Goal: Task Accomplishment & Management: Manage account settings

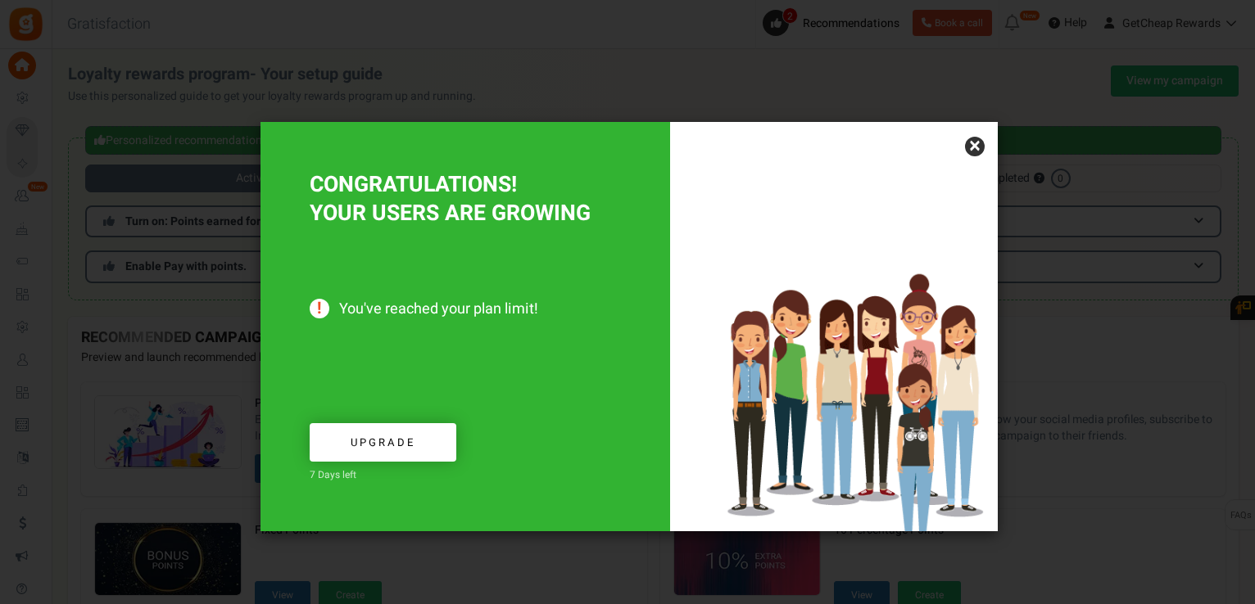
click at [974, 145] on link "×" at bounding box center [975, 147] width 20 height 20
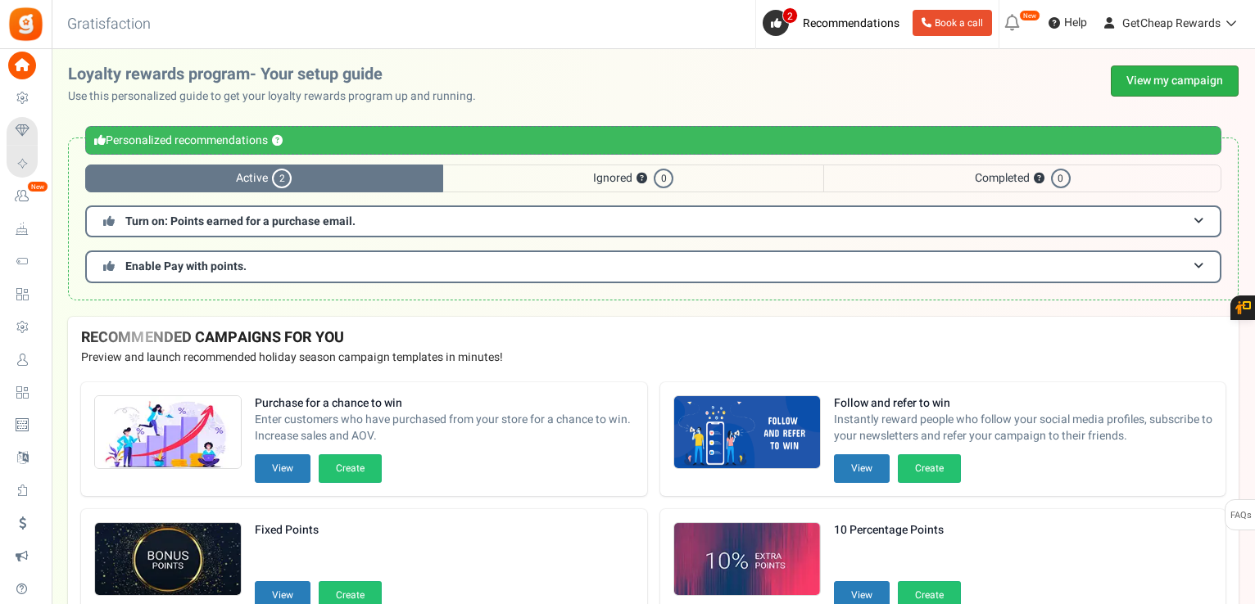
click at [1133, 81] on link "View my campaign" at bounding box center [1174, 81] width 128 height 31
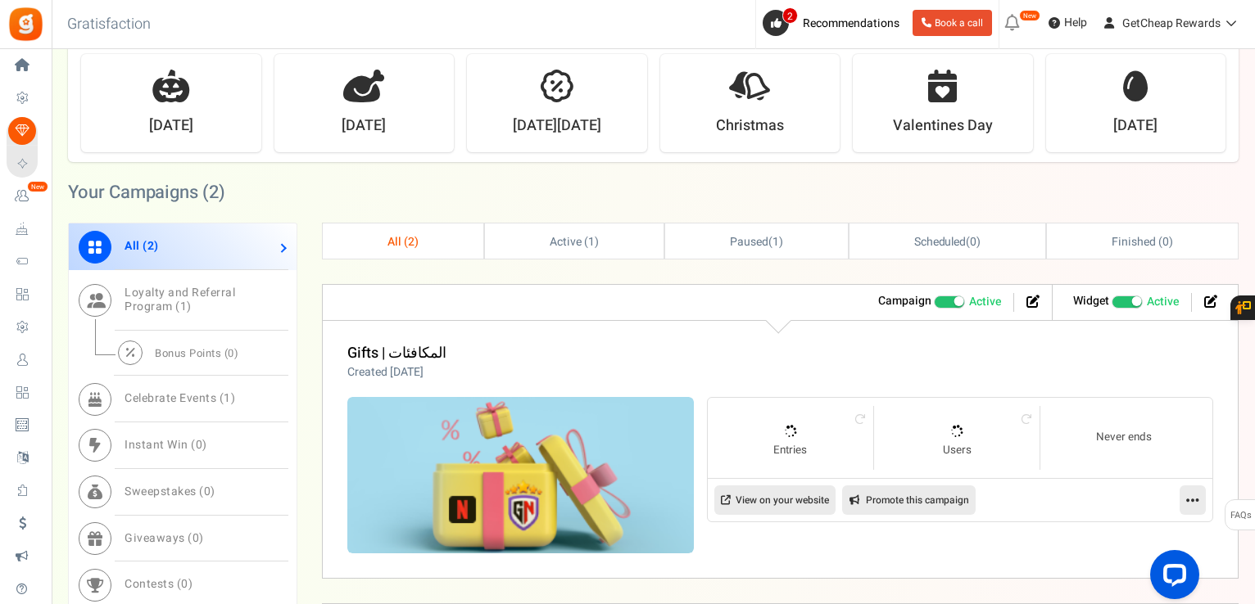
scroll to position [737, 0]
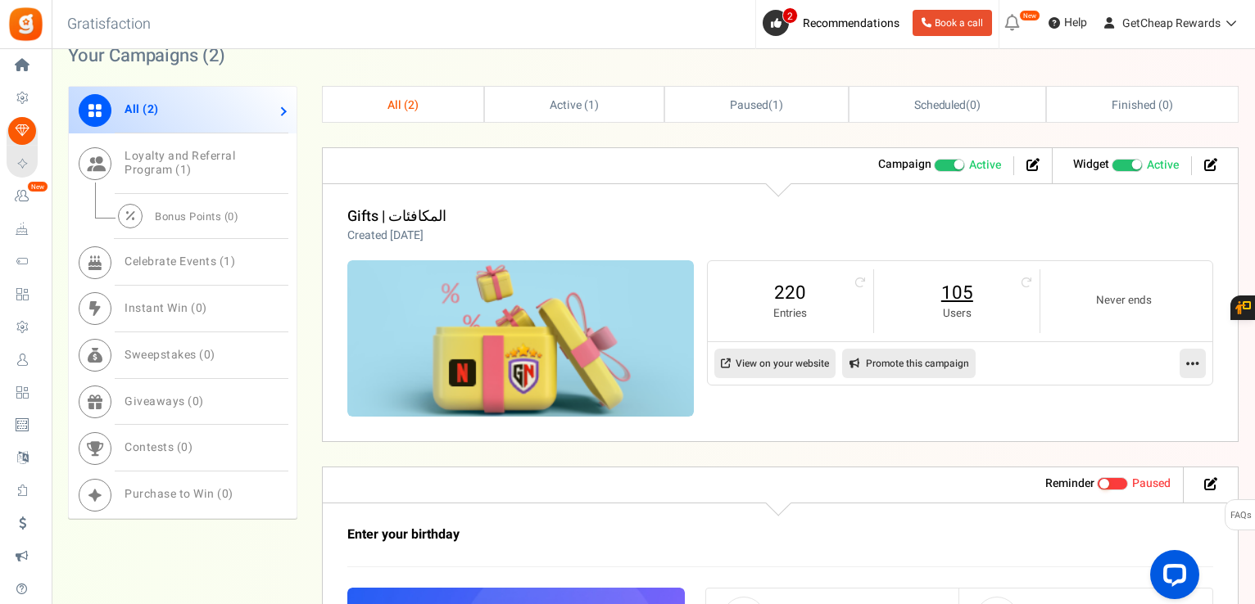
click at [950, 293] on link "105" at bounding box center [956, 293] width 133 height 26
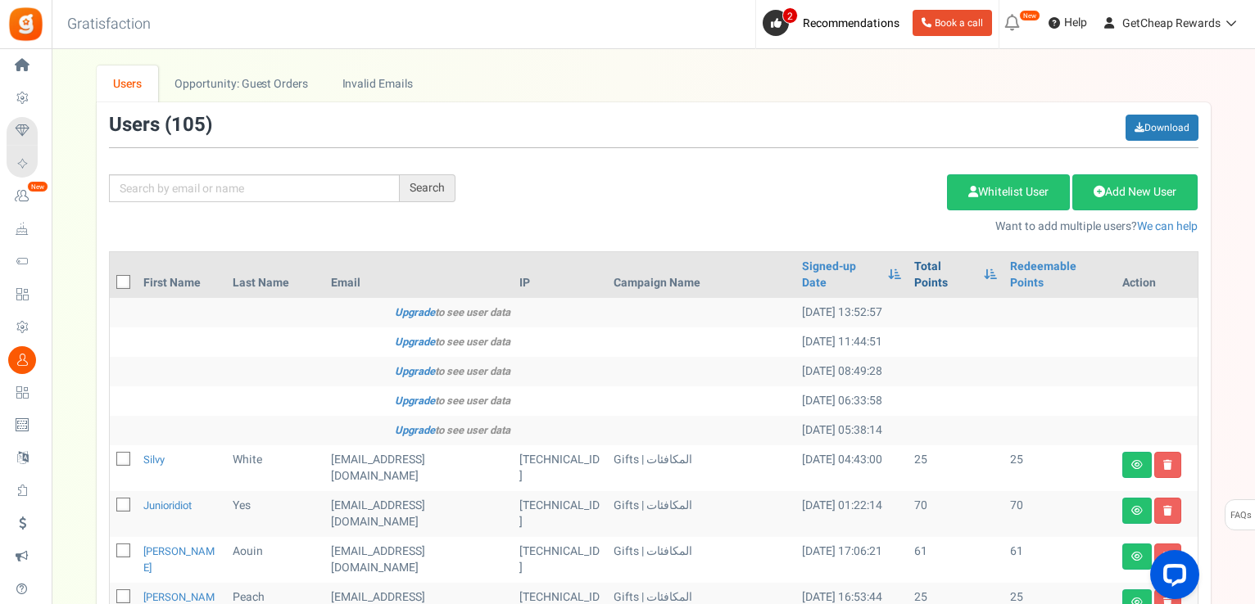
click at [931, 261] on link "Total Points" at bounding box center [944, 275] width 61 height 33
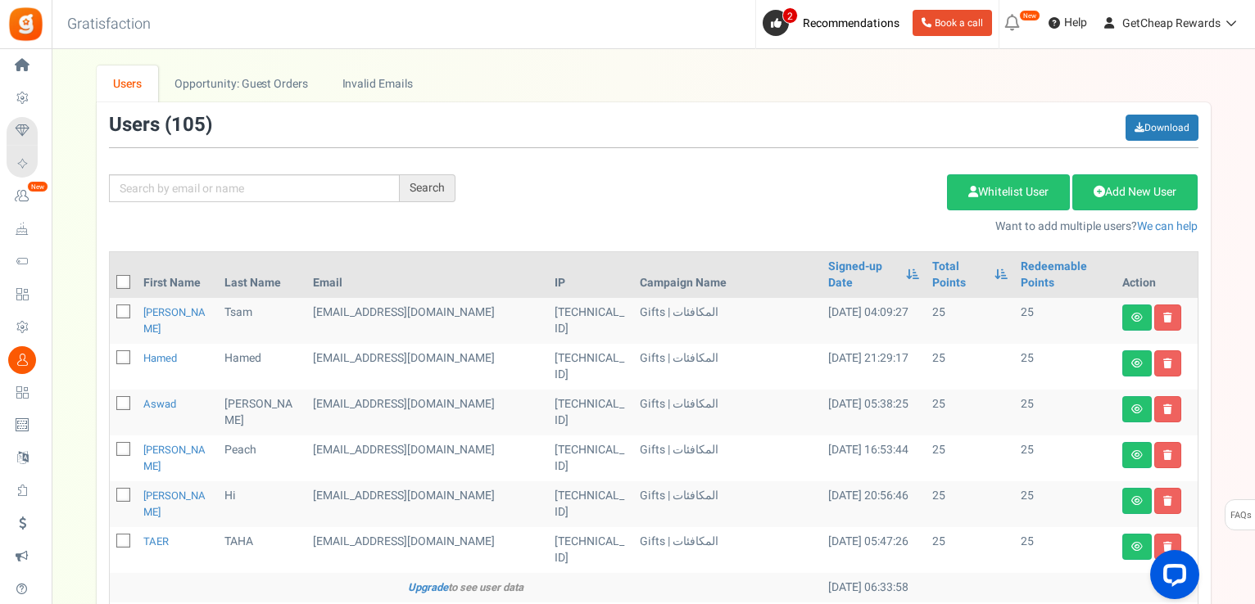
click at [127, 278] on icon at bounding box center [124, 283] width 11 height 11
click at [111, 278] on input "checkbox" at bounding box center [105, 283] width 11 height 11
checkbox input "true"
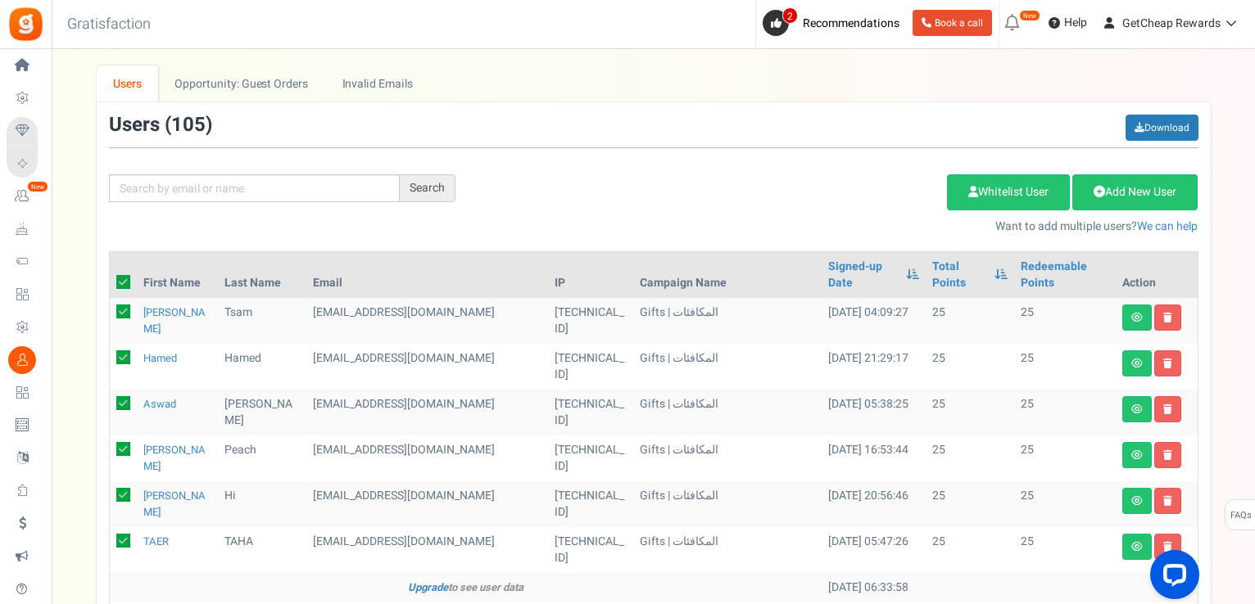
checkbox input "true"
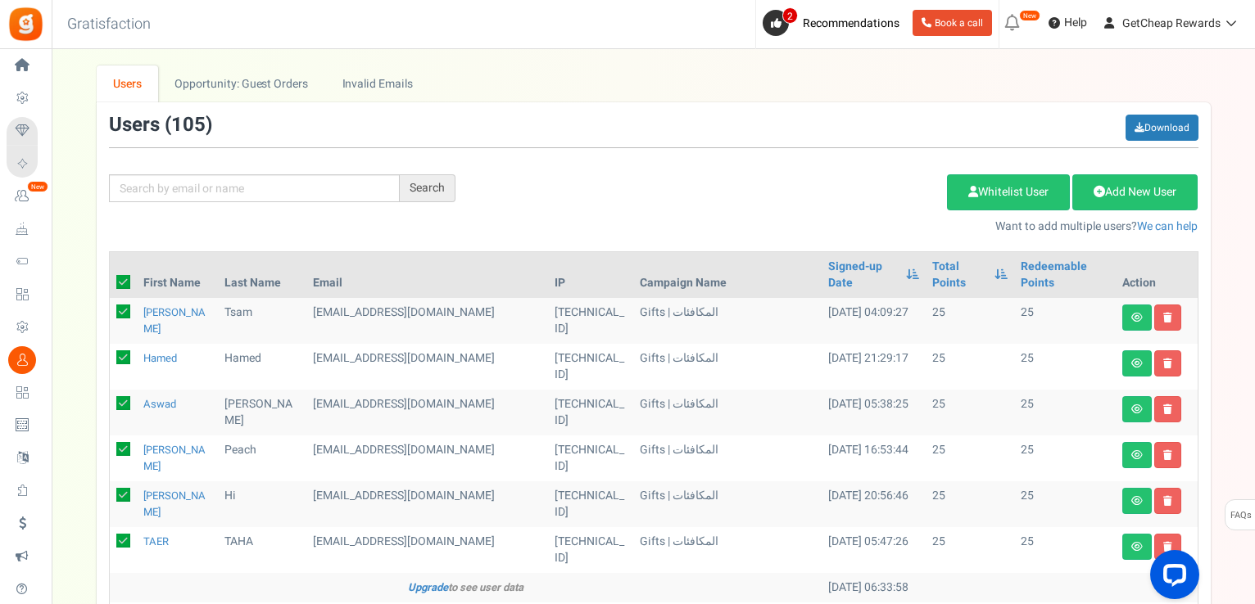
checkbox input "true"
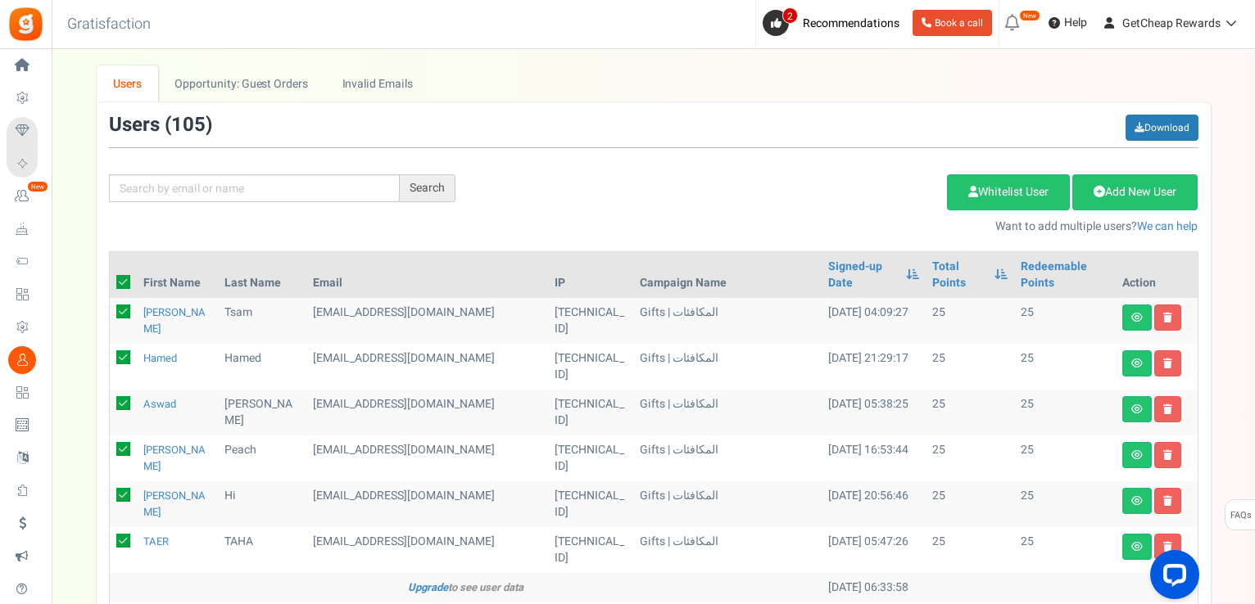
checkbox input "true"
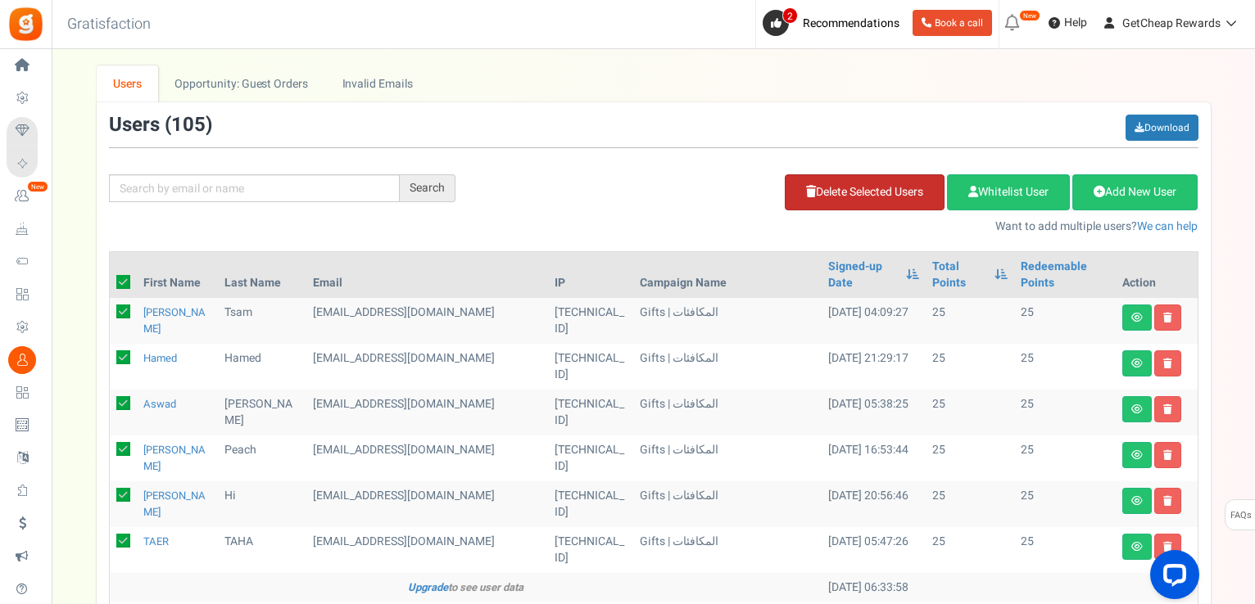
click at [862, 197] on link "Delete Selected Users" at bounding box center [865, 192] width 160 height 36
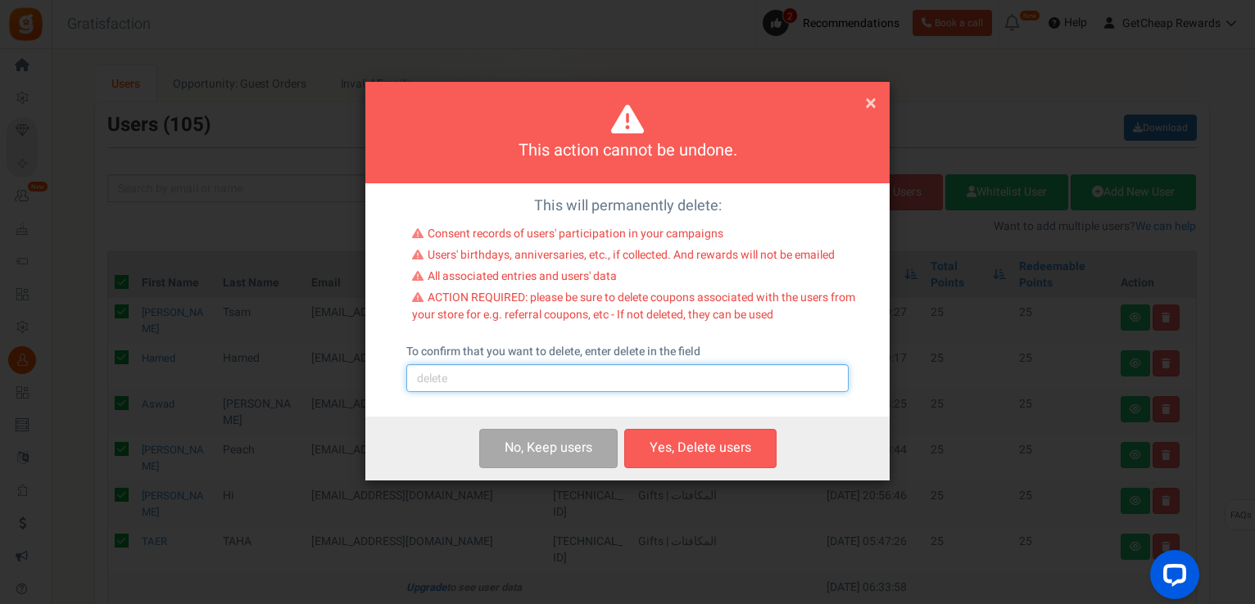
click at [577, 392] on input "text" at bounding box center [627, 378] width 442 height 28
type input "delete"
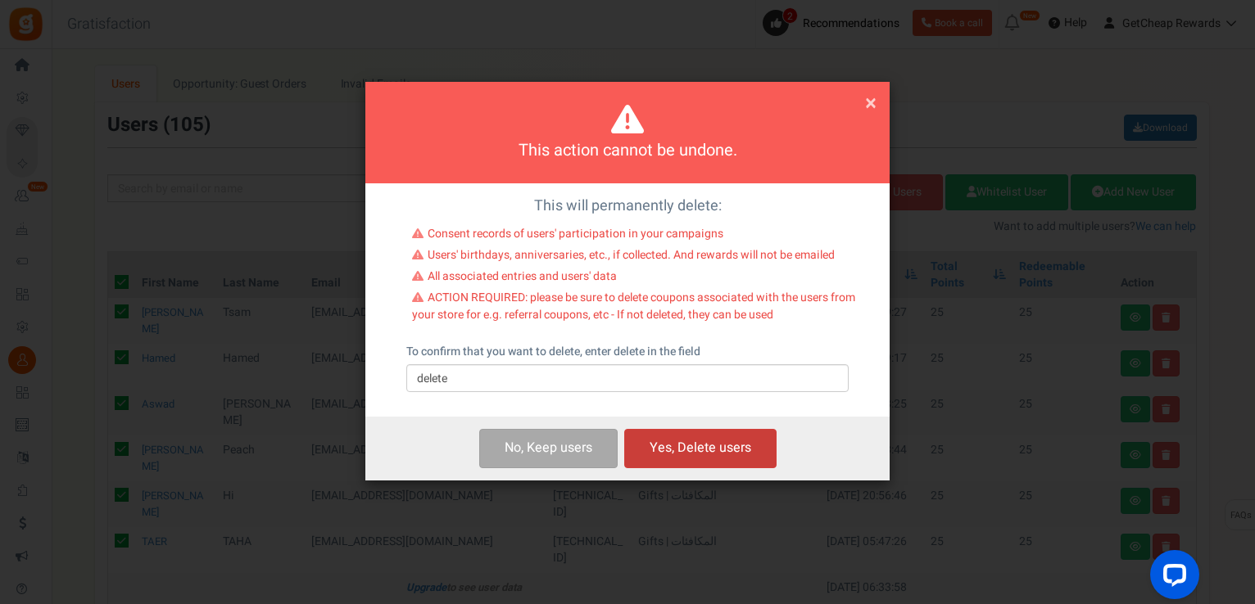
click at [701, 447] on button "Yes, Delete users" at bounding box center [700, 448] width 152 height 38
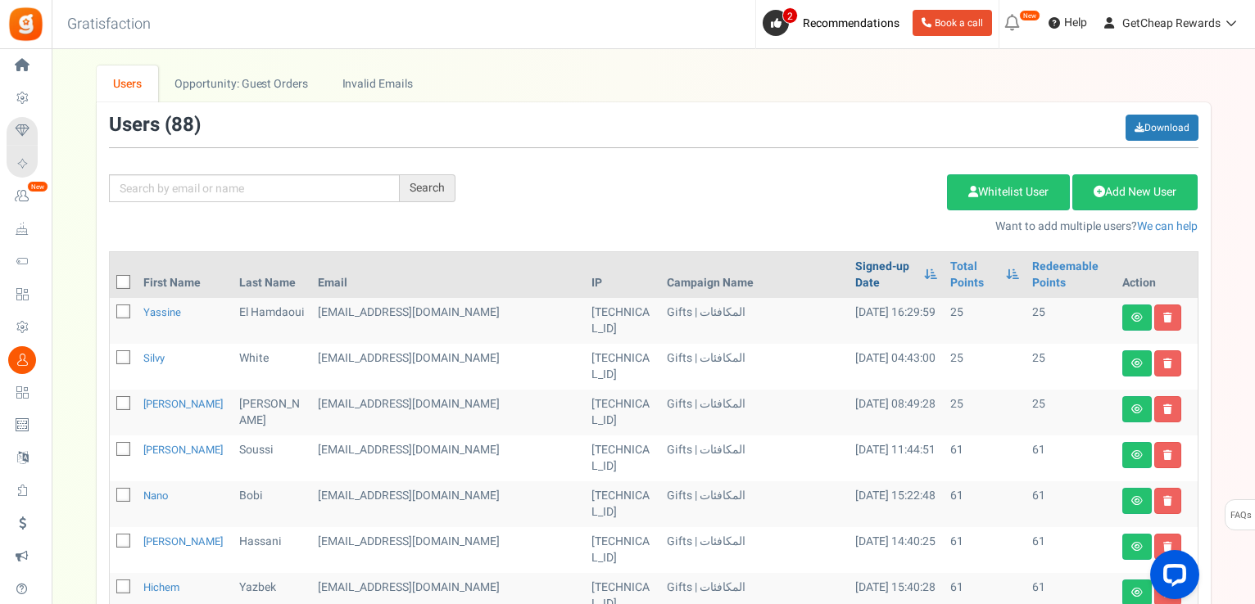
click at [855, 263] on link "Signed-up Date" at bounding box center [885, 275] width 61 height 33
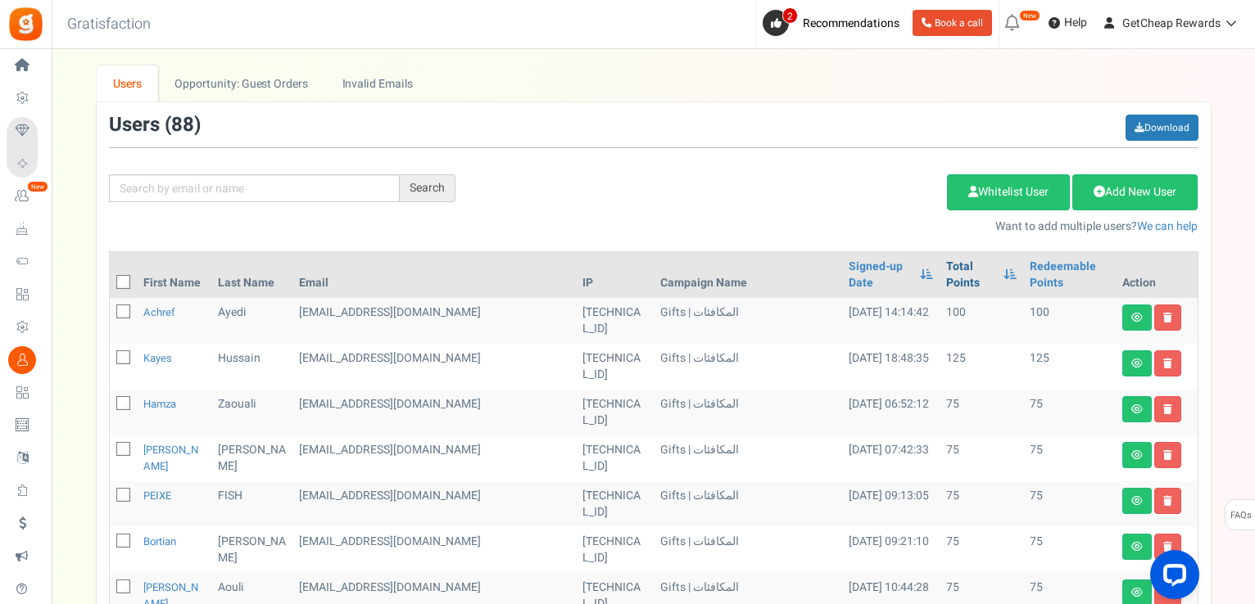
click at [946, 261] on link "Total Points" at bounding box center [970, 275] width 49 height 33
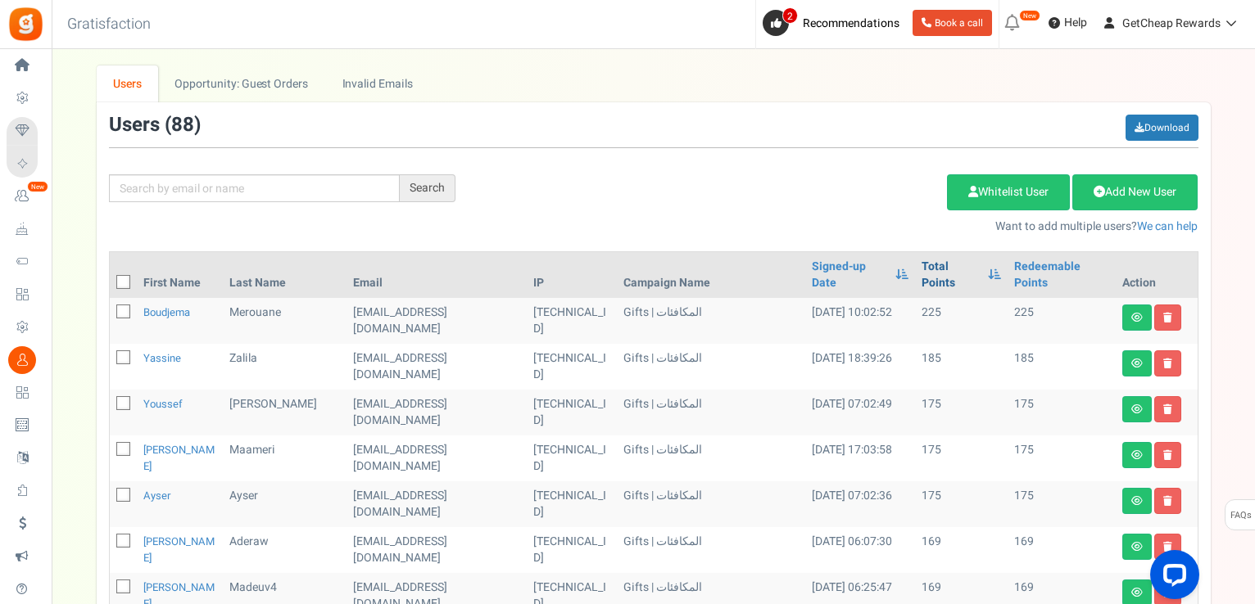
click at [925, 261] on link "Total Points" at bounding box center [950, 275] width 58 height 33
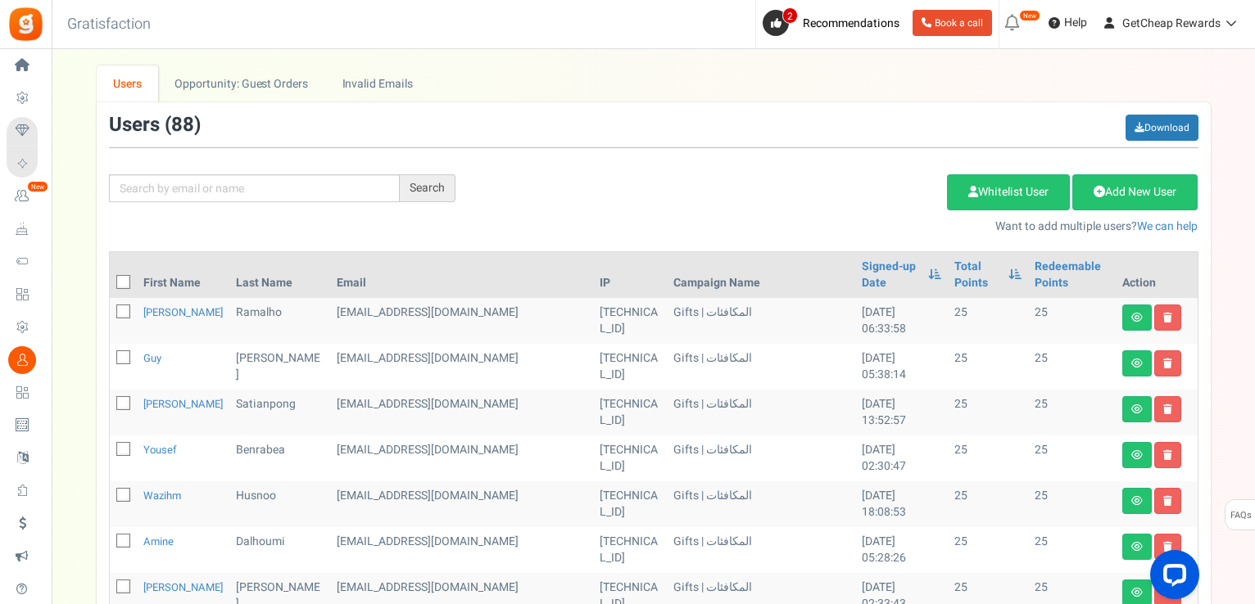
drag, startPoint x: 126, startPoint y: 260, endPoint x: 137, endPoint y: 261, distance: 10.8
click at [126, 278] on icon at bounding box center [124, 283] width 11 height 11
click at [111, 278] on input "checkbox" at bounding box center [105, 283] width 11 height 11
checkbox input "true"
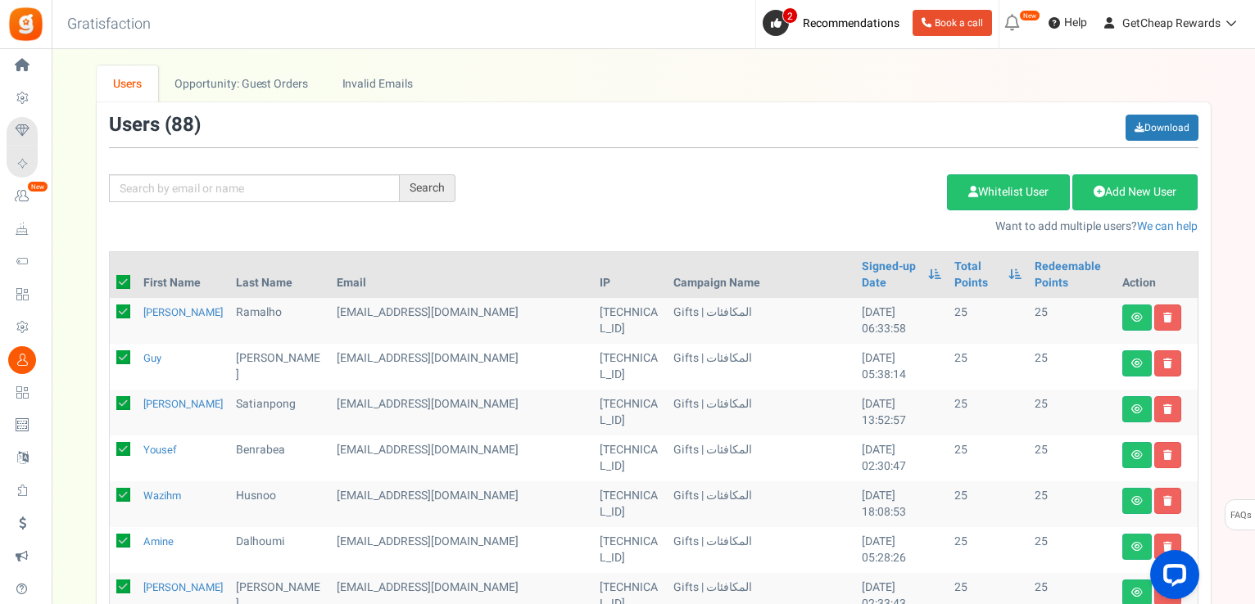
checkbox input "true"
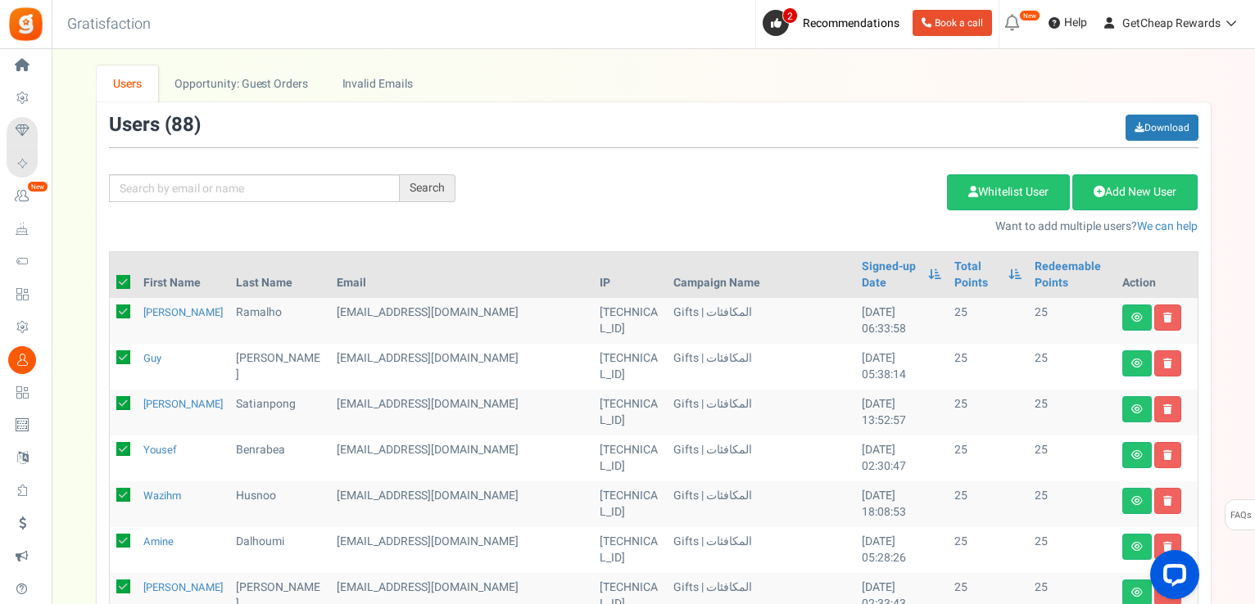
checkbox input "true"
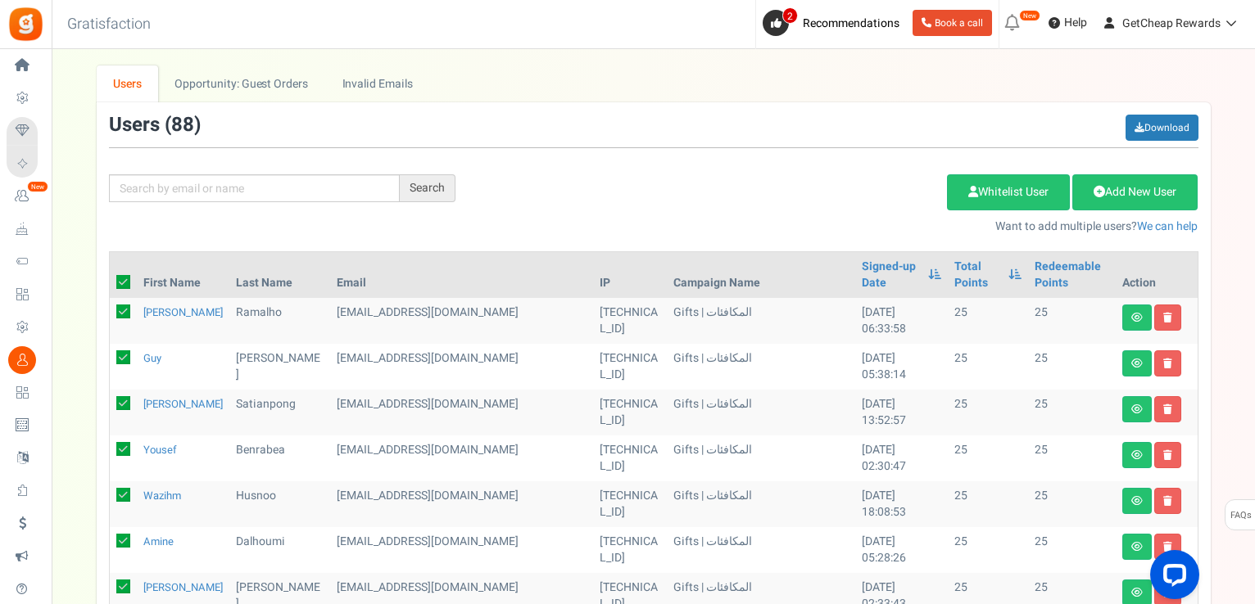
checkbox input "true"
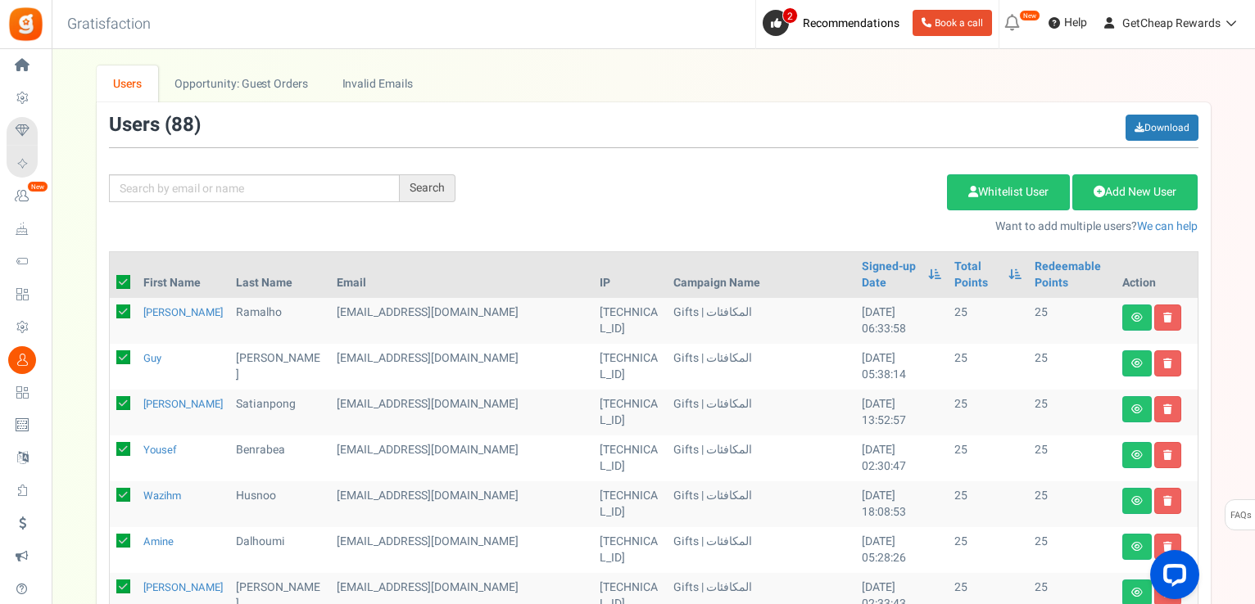
checkbox input "true"
click at [819, 177] on link "Delete Selected Users" at bounding box center [865, 192] width 160 height 36
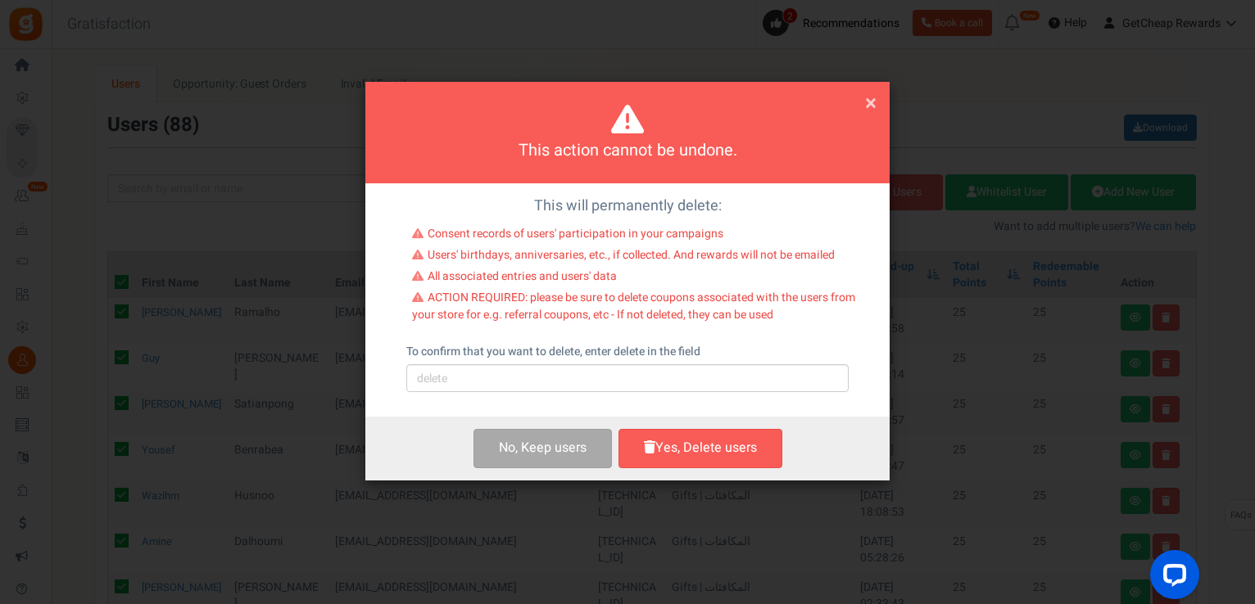
click at [527, 362] on div "To confirm that you want to delete, enter delete in the field Please type 'dele…" at bounding box center [627, 368] width 442 height 48
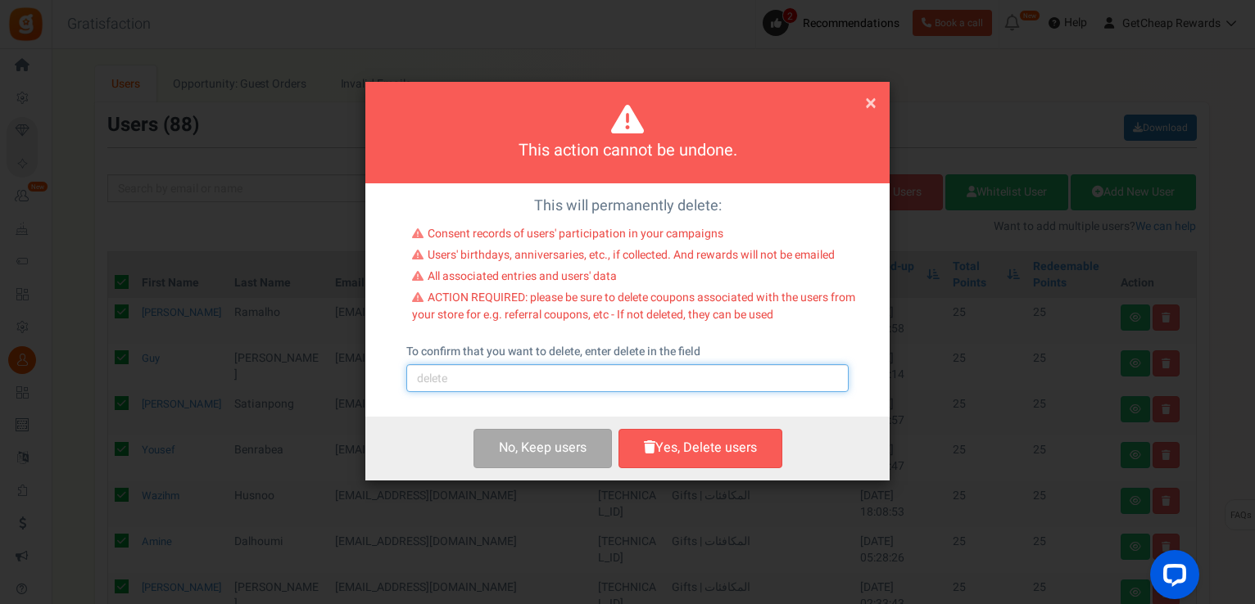
click at [533, 381] on input "text" at bounding box center [627, 378] width 442 height 28
type input "delete"
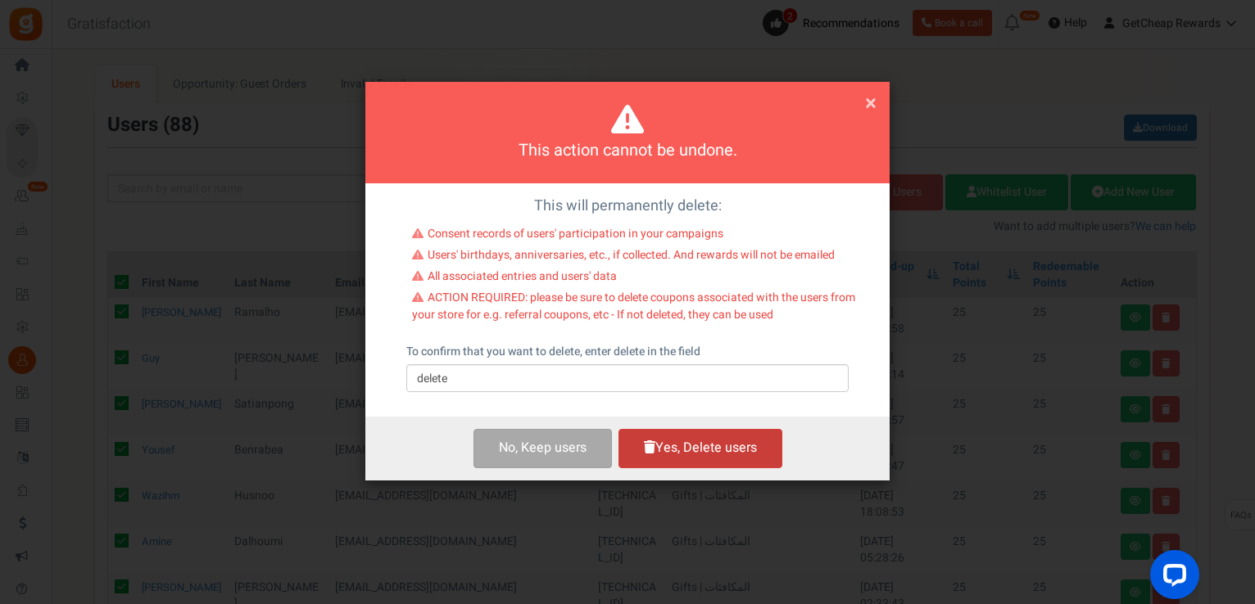
click at [714, 434] on button "Yes, Delete users" at bounding box center [700, 448] width 164 height 38
